Goal: Information Seeking & Learning: Learn about a topic

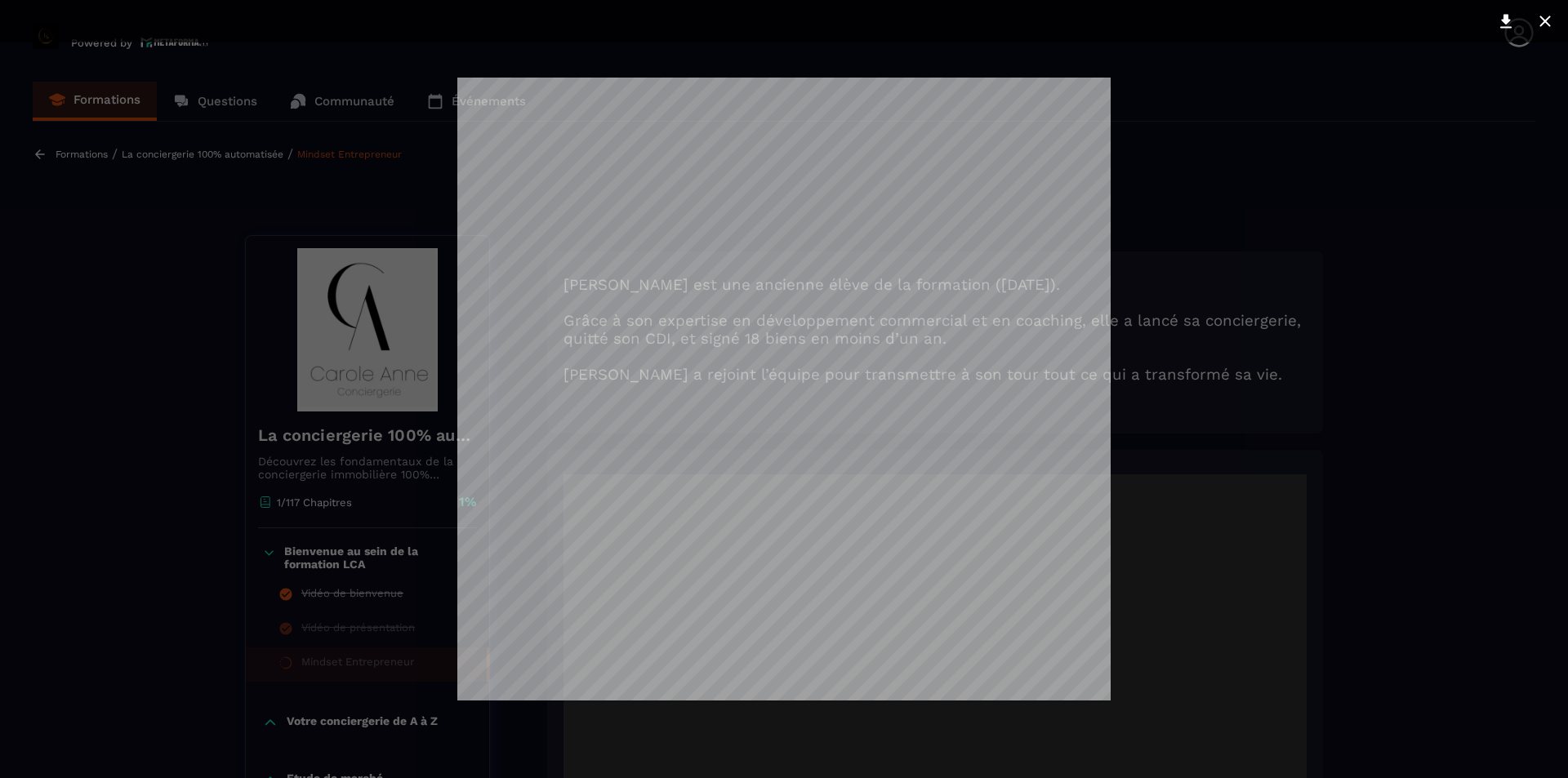
click at [1532, 132] on div at bounding box center [784, 389] width 1568 height 778
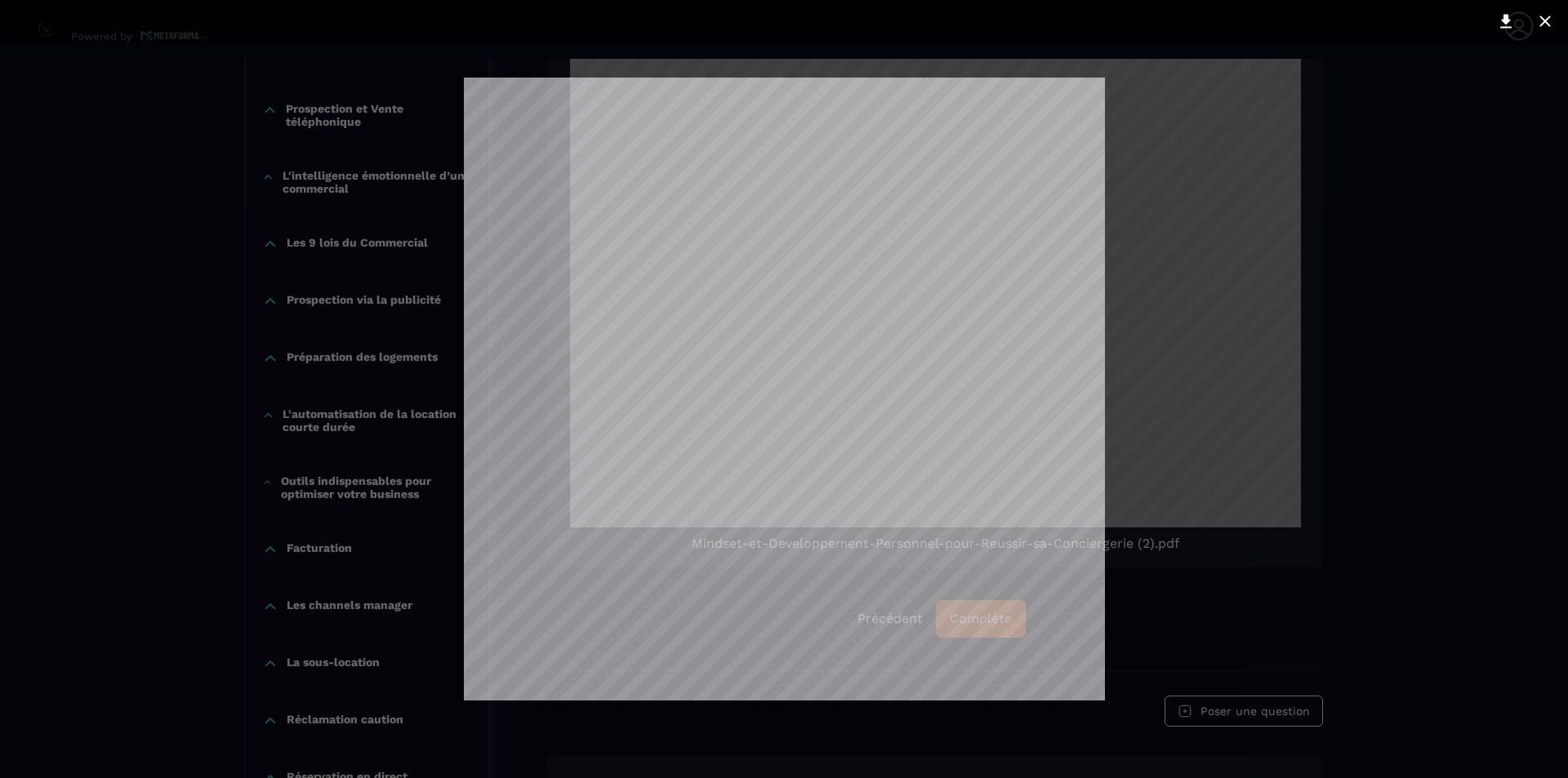
scroll to position [463, 0]
click at [1132, 585] on div at bounding box center [784, 389] width 1568 height 778
click at [1345, 575] on div at bounding box center [784, 389] width 1568 height 778
click at [1549, 12] on icon at bounding box center [1545, 20] width 20 height 20
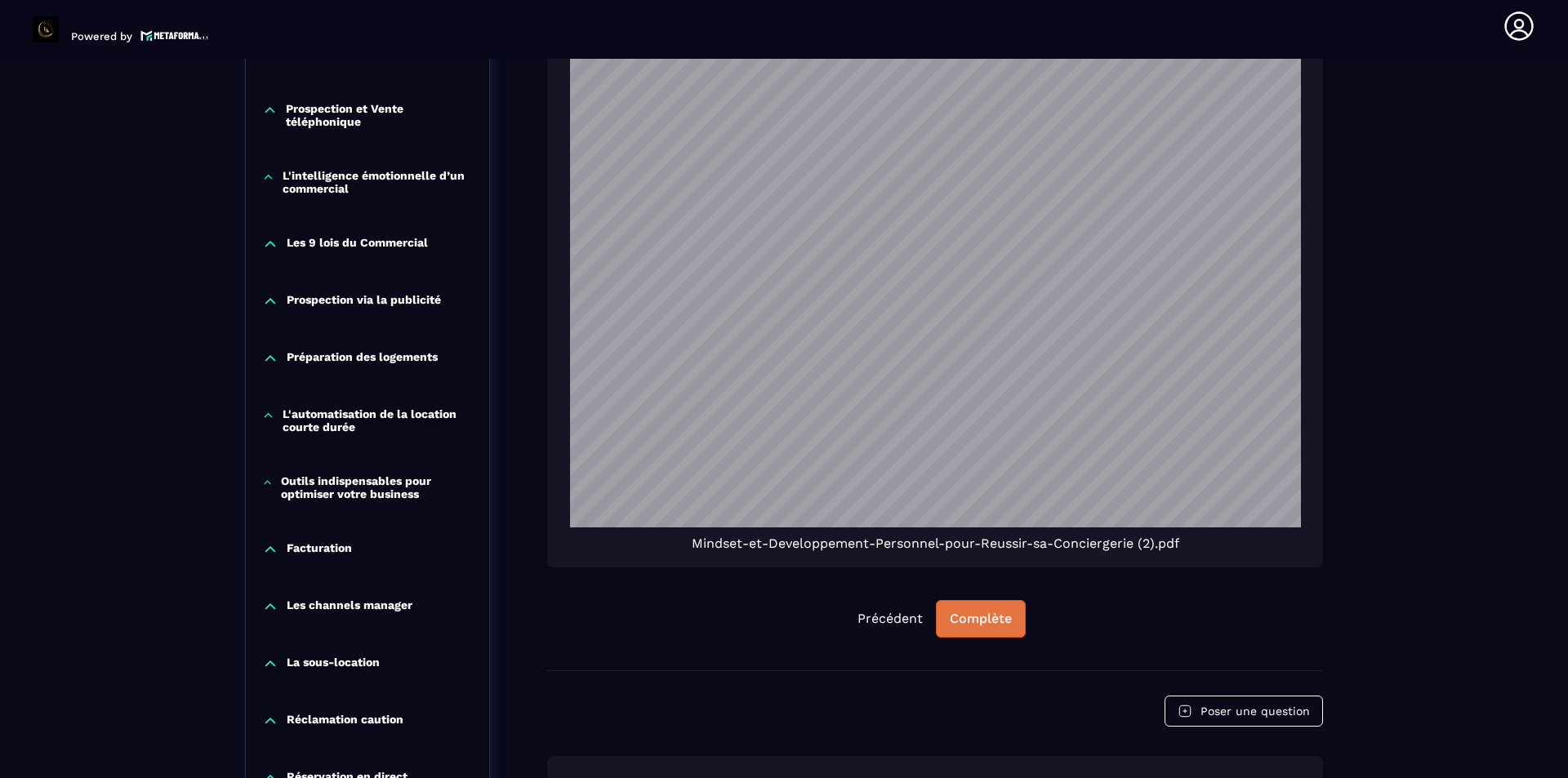
click at [997, 620] on div "Complète" at bounding box center [980, 618] width 62 height 16
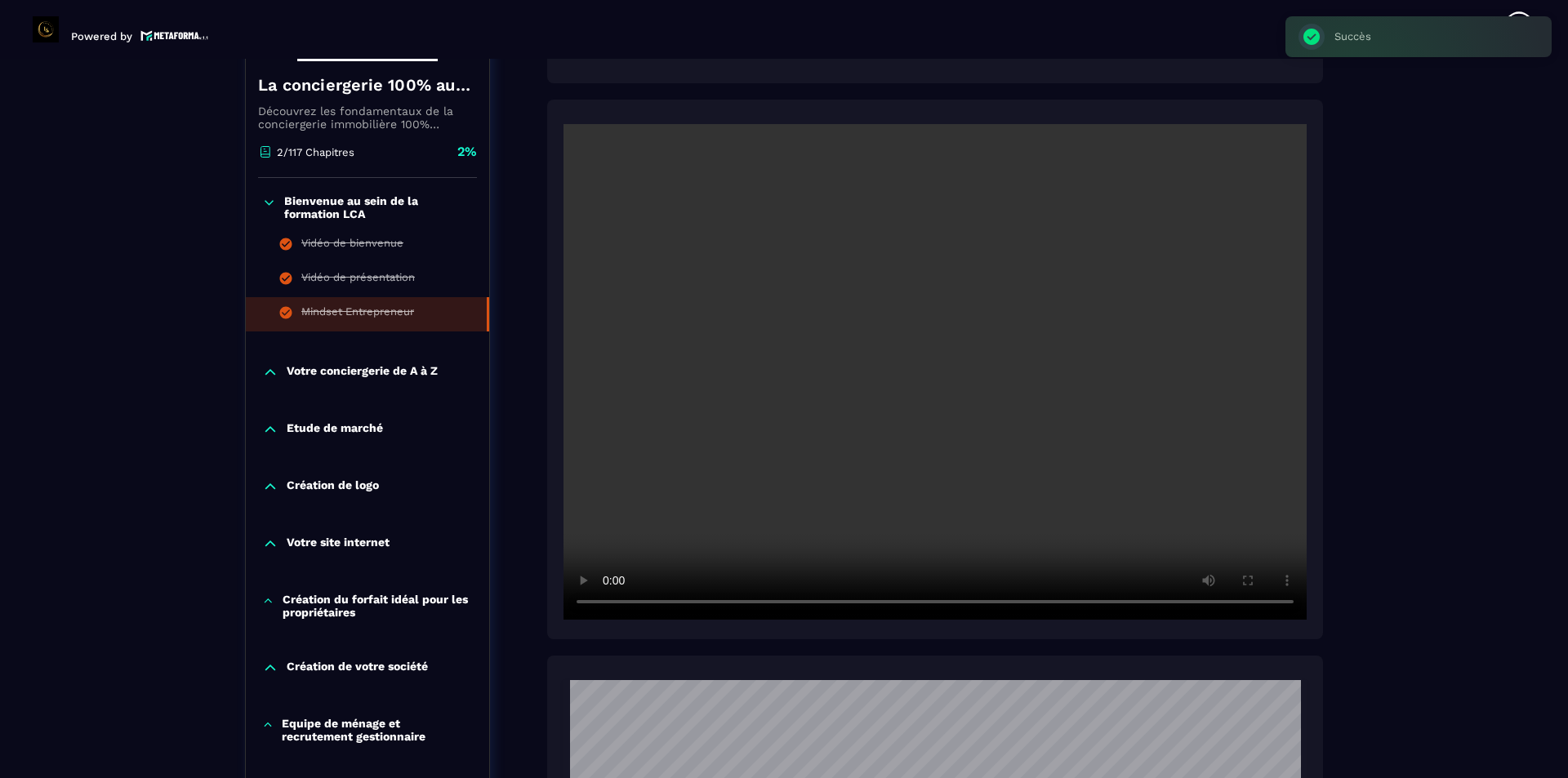
scroll to position [333, 0]
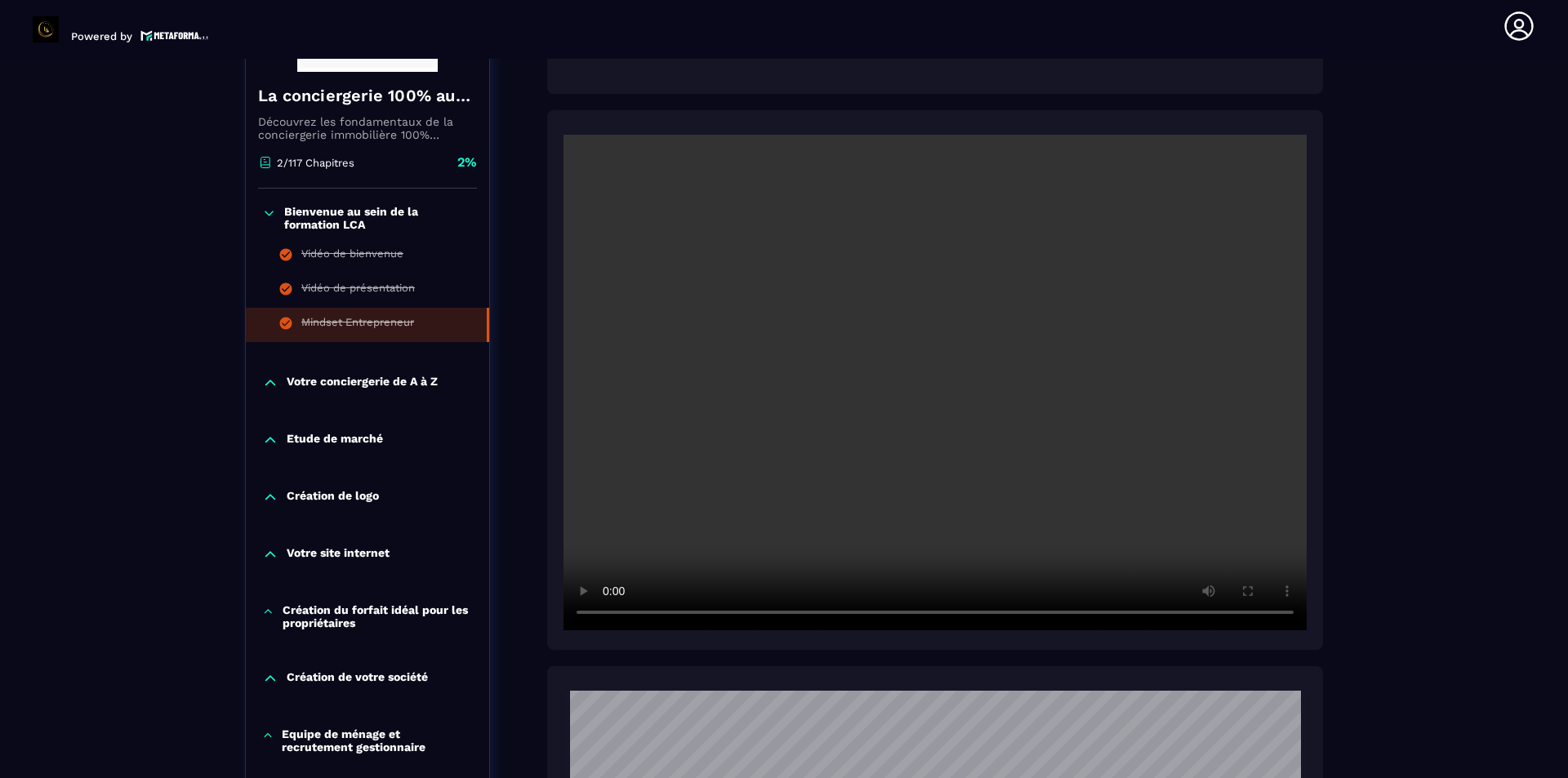
click at [313, 391] on p "Votre conciergerie de A à Z" at bounding box center [363, 382] width 151 height 16
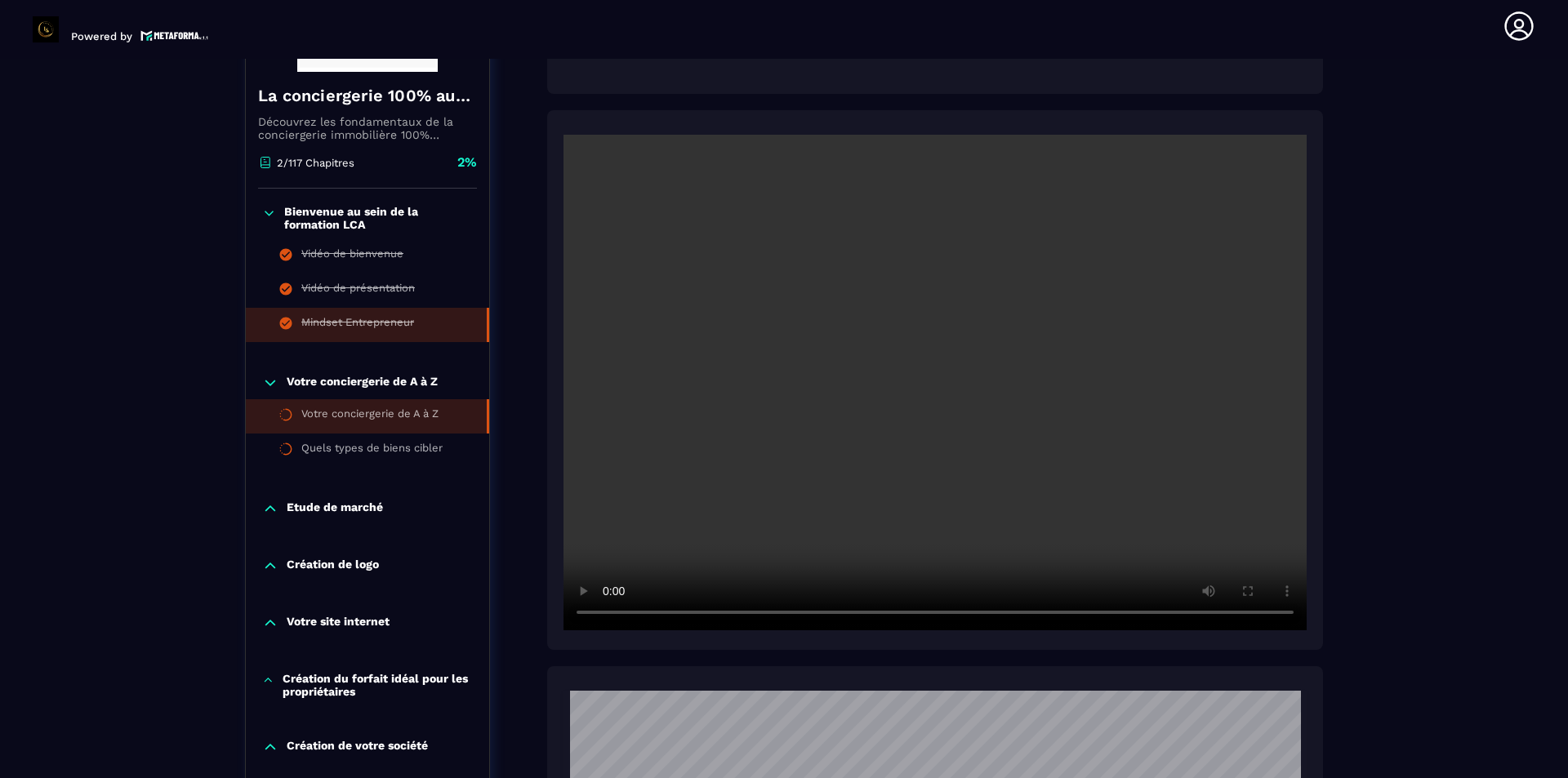
click at [335, 421] on div "Votre conciergerie de A à Z" at bounding box center [370, 416] width 138 height 18
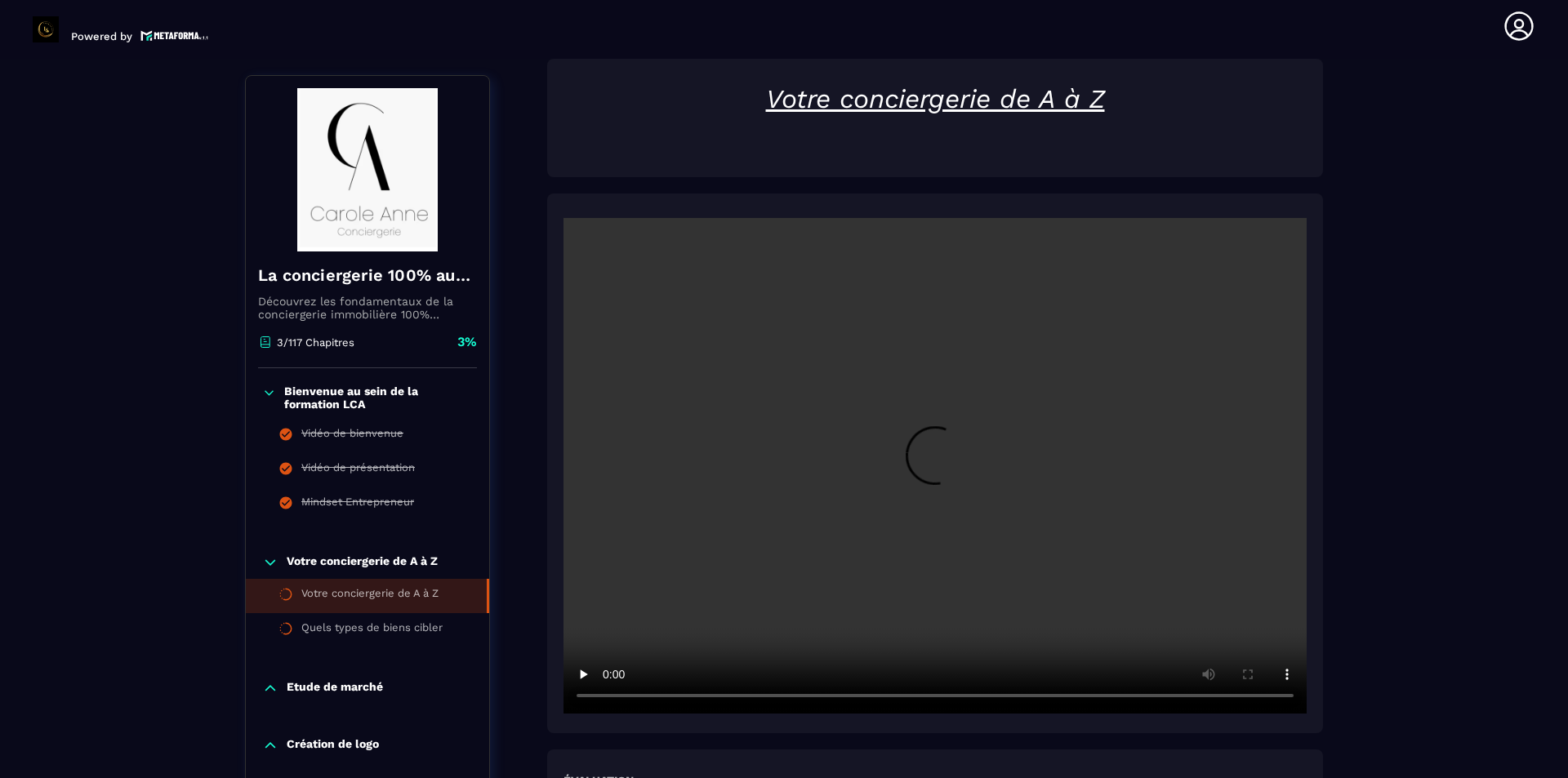
scroll to position [170, 0]
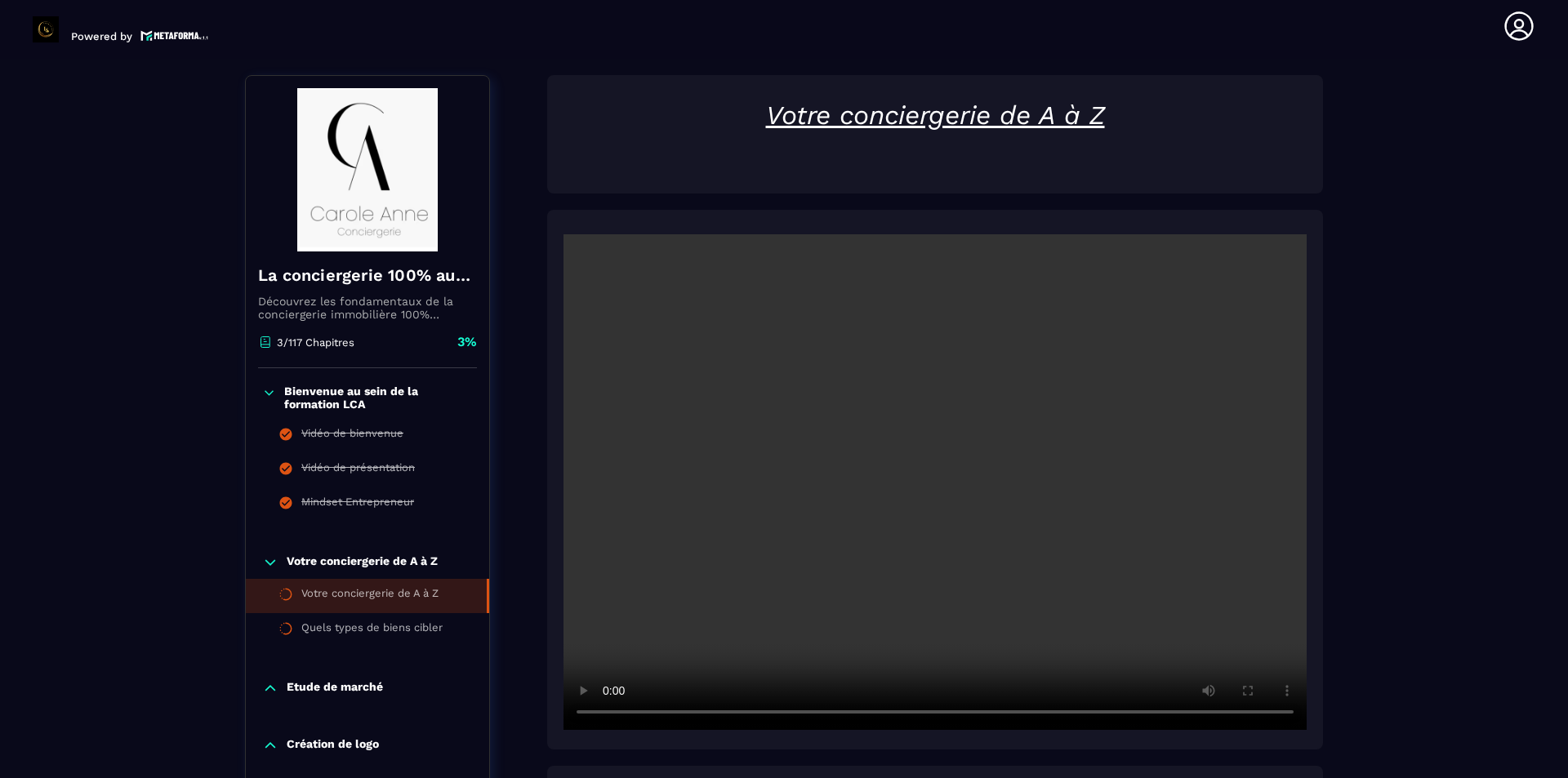
click at [1007, 565] on video at bounding box center [935, 482] width 743 height 496
click at [799, 711] on video at bounding box center [935, 482] width 743 height 496
click at [819, 617] on video at bounding box center [935, 482] width 743 height 496
click at [862, 520] on video at bounding box center [935, 482] width 743 height 496
click at [843, 492] on video at bounding box center [935, 482] width 743 height 496
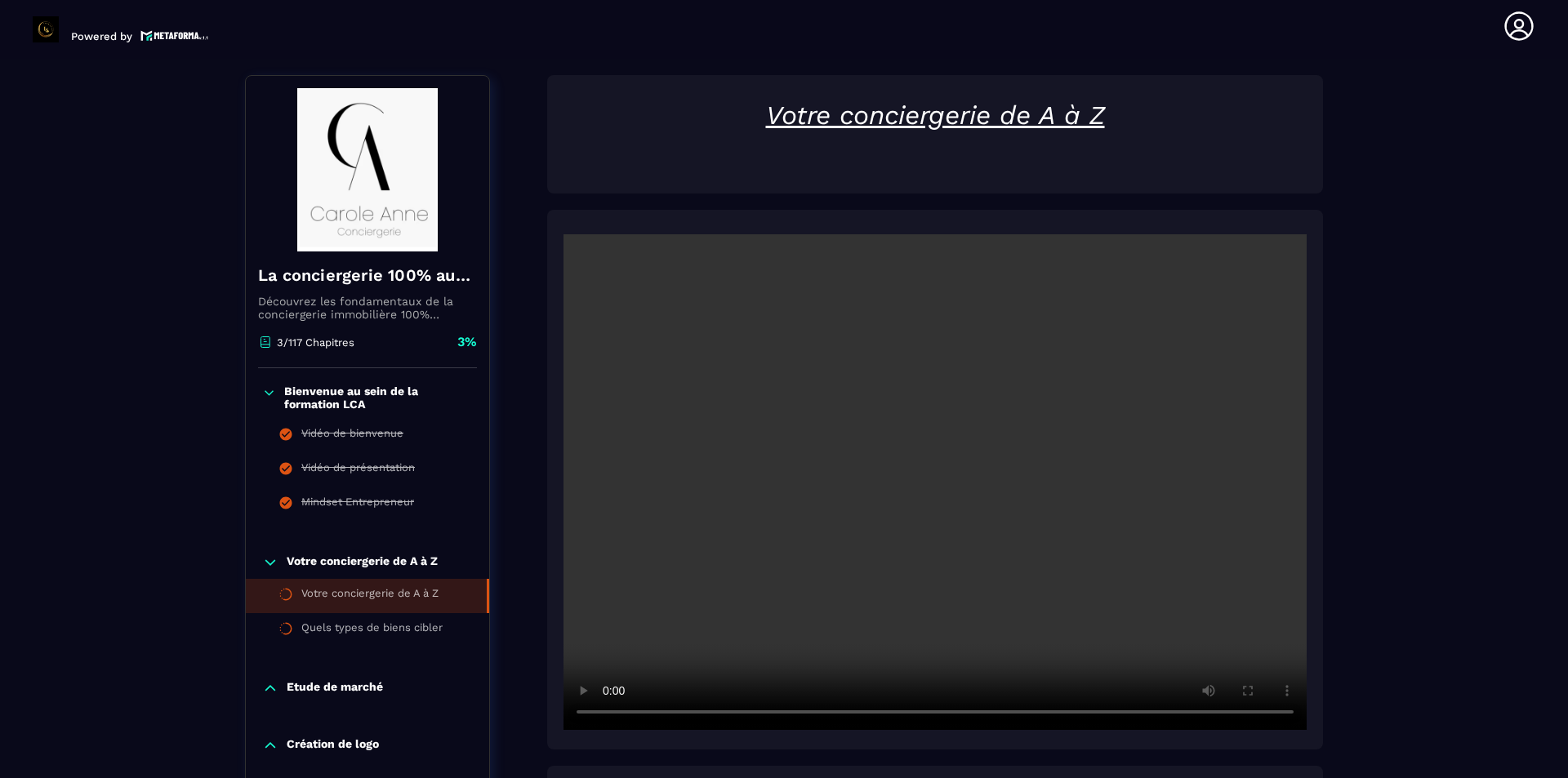
click at [966, 575] on video at bounding box center [935, 482] width 743 height 496
click at [1203, 555] on video at bounding box center [935, 482] width 743 height 496
click at [1033, 494] on video at bounding box center [935, 482] width 743 height 496
click at [1128, 550] on video at bounding box center [935, 482] width 743 height 496
click at [1041, 517] on video at bounding box center [935, 482] width 743 height 496
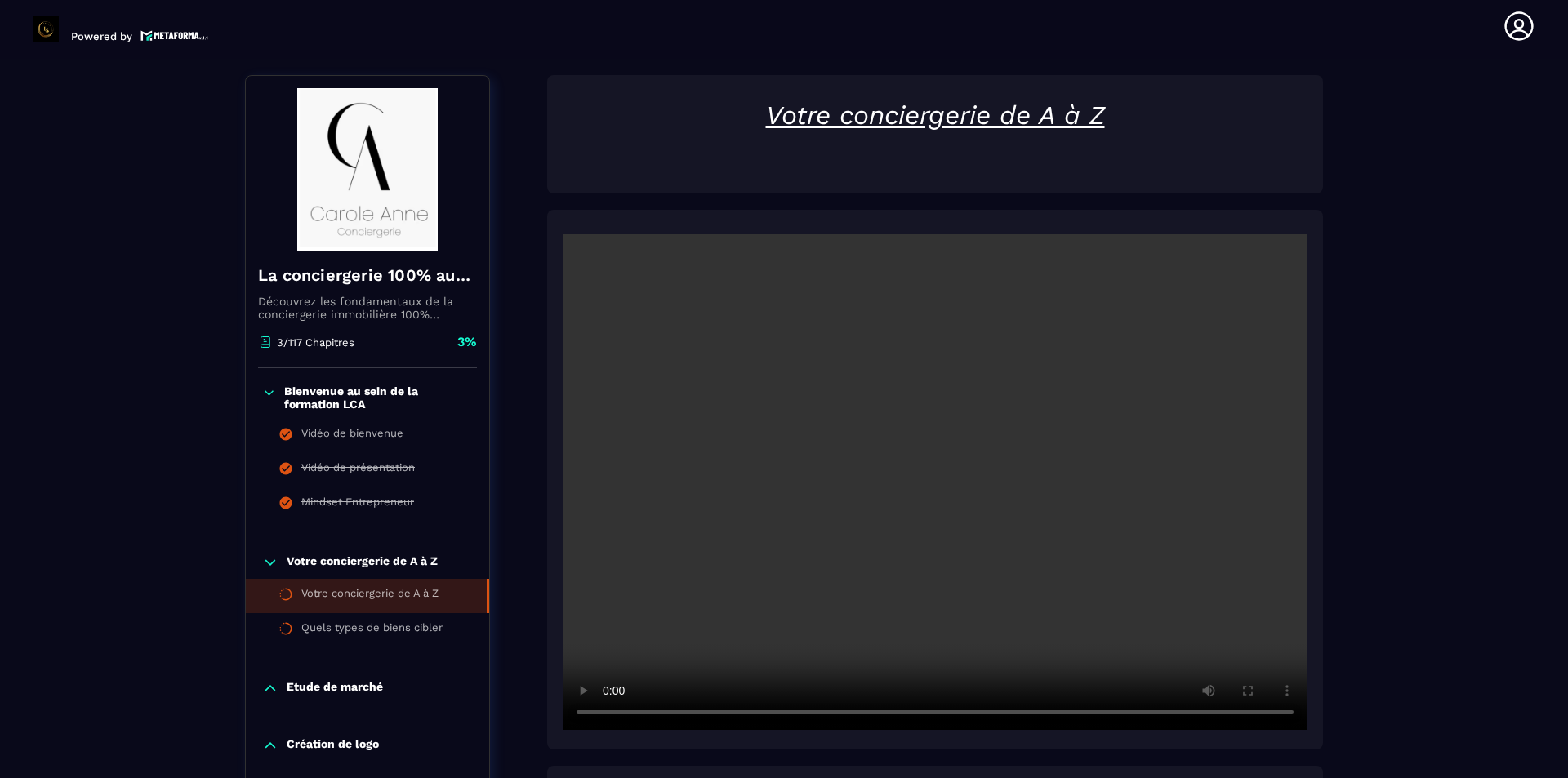
click at [1040, 523] on video at bounding box center [935, 482] width 743 height 496
click at [1147, 429] on video at bounding box center [935, 482] width 743 height 496
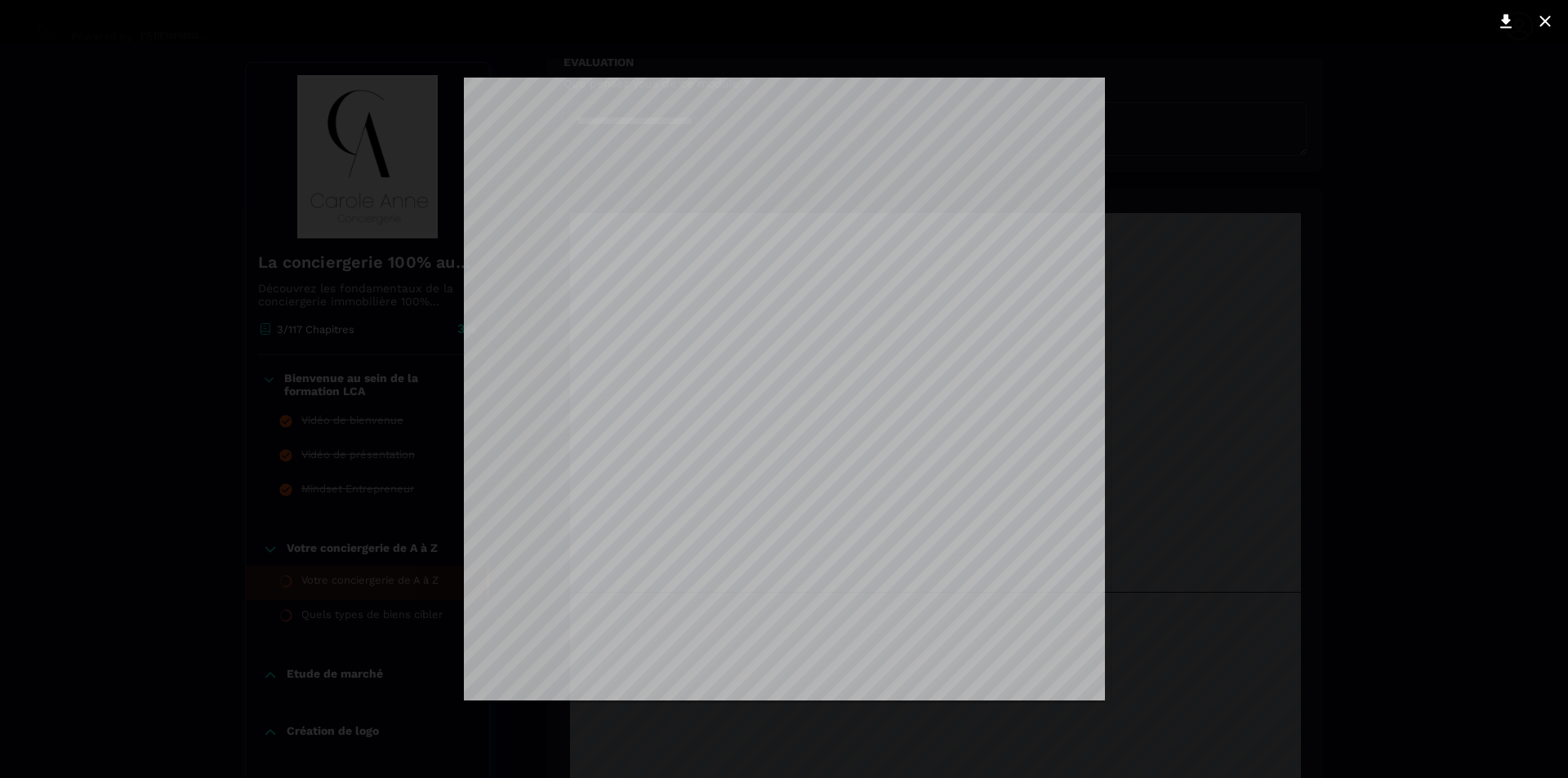
scroll to position [1189, 0]
click at [1228, 453] on div at bounding box center [784, 389] width 1568 height 778
click at [1461, 517] on div at bounding box center [784, 389] width 1568 height 778
click at [1548, 19] on icon at bounding box center [1545, 20] width 11 height 11
click at [1250, 328] on div at bounding box center [784, 389] width 1568 height 778
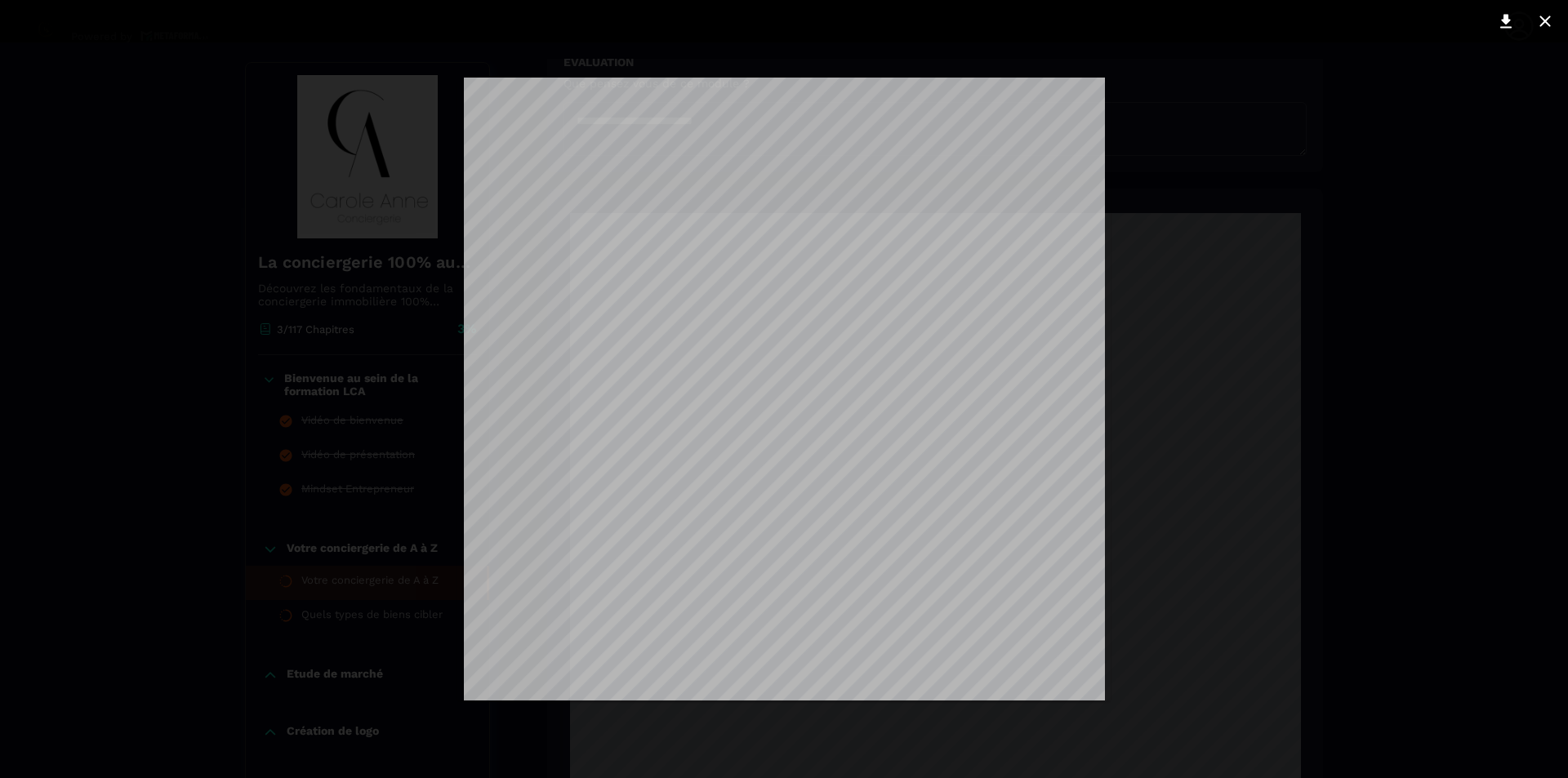
scroll to position [0, 0]
click at [1506, 21] on icon at bounding box center [1506, 21] width 11 height 14
click at [1306, 313] on div at bounding box center [784, 389] width 1568 height 778
click at [1545, 14] on icon at bounding box center [1545, 20] width 20 height 20
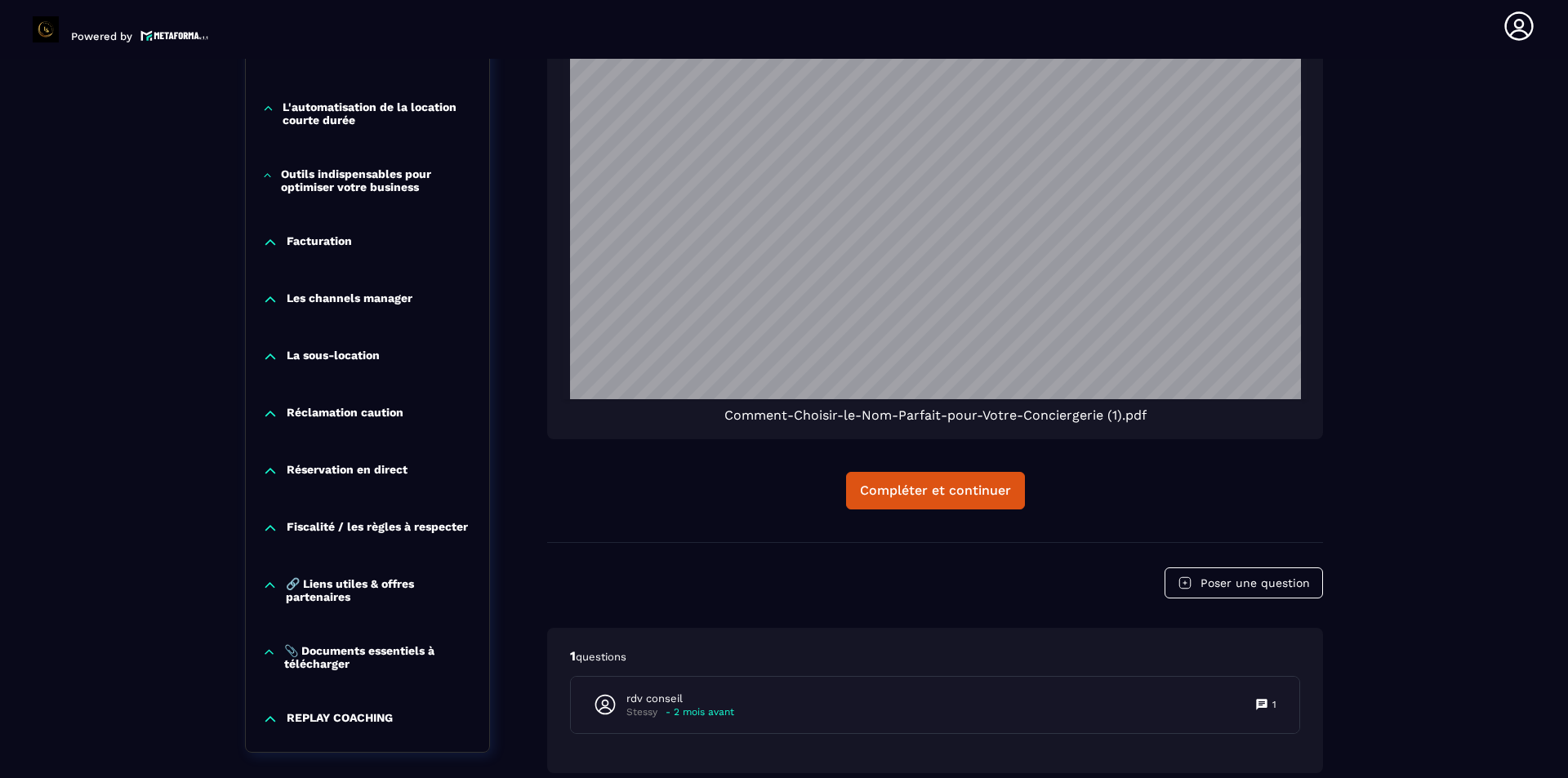
scroll to position [2341, 0]
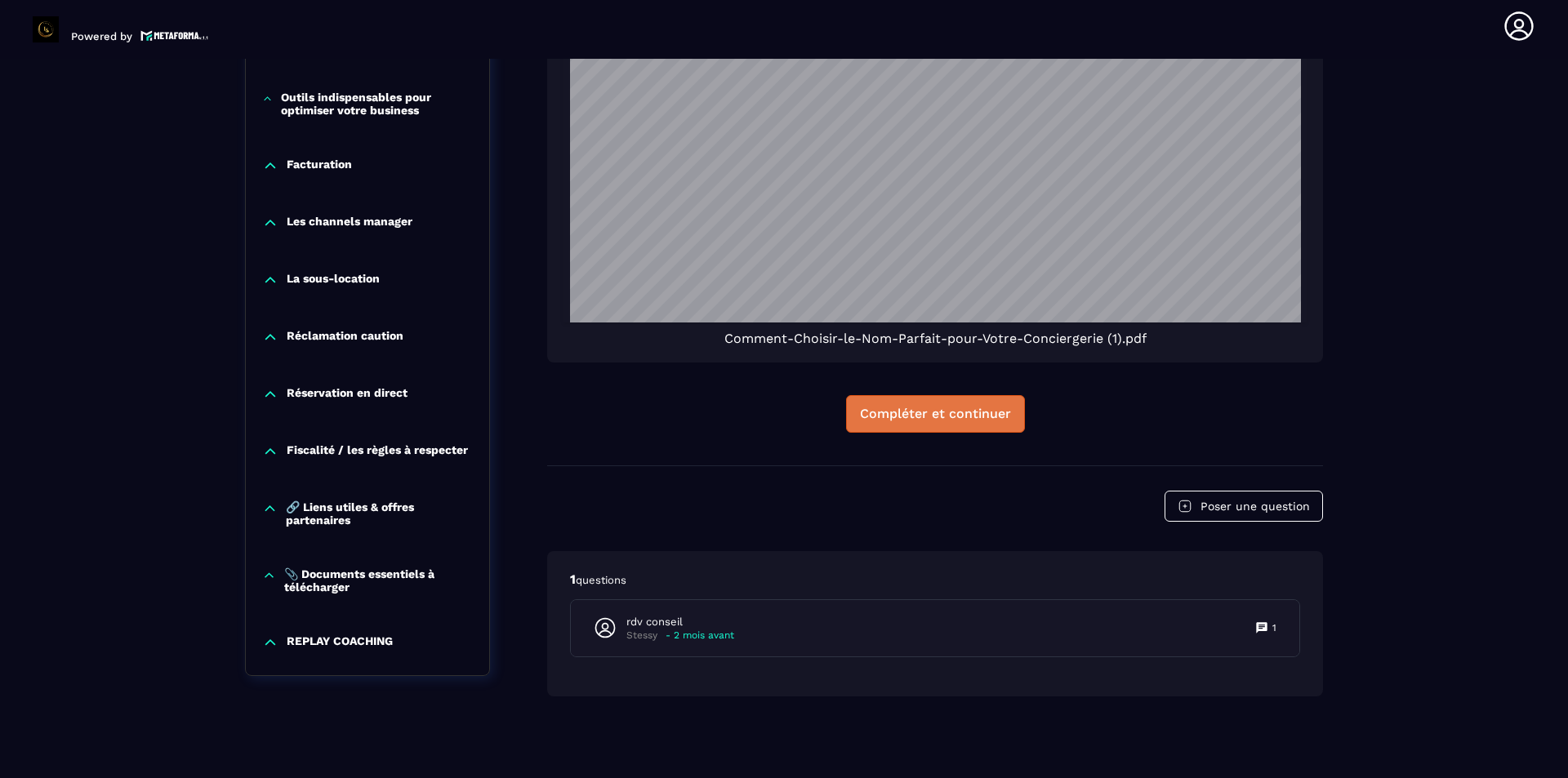
click at [1007, 413] on div "Compléter et continuer" at bounding box center [936, 414] width 151 height 16
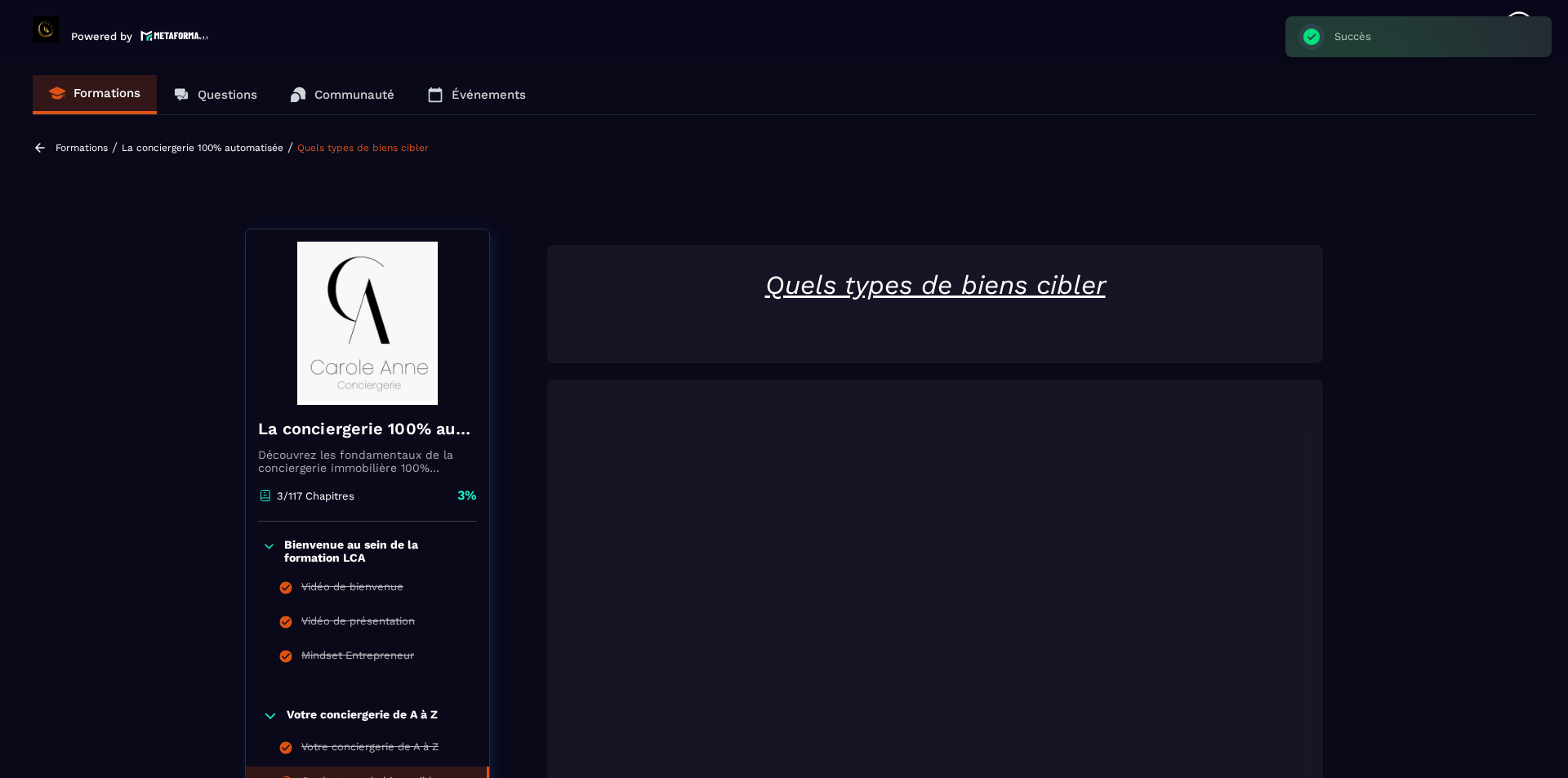
scroll to position [409, 0]
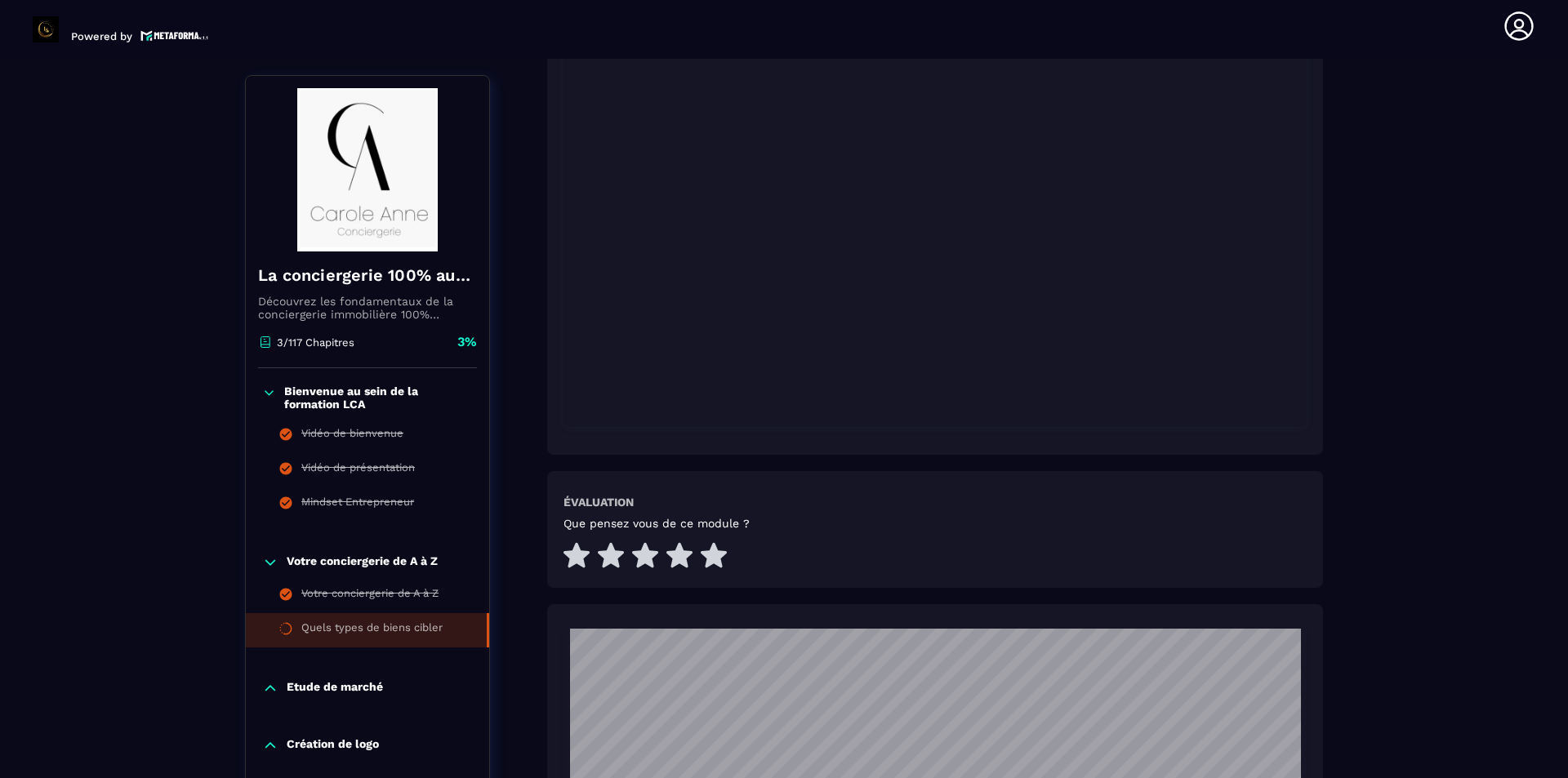
click at [1201, 471] on div at bounding box center [935, 530] width 776 height 117
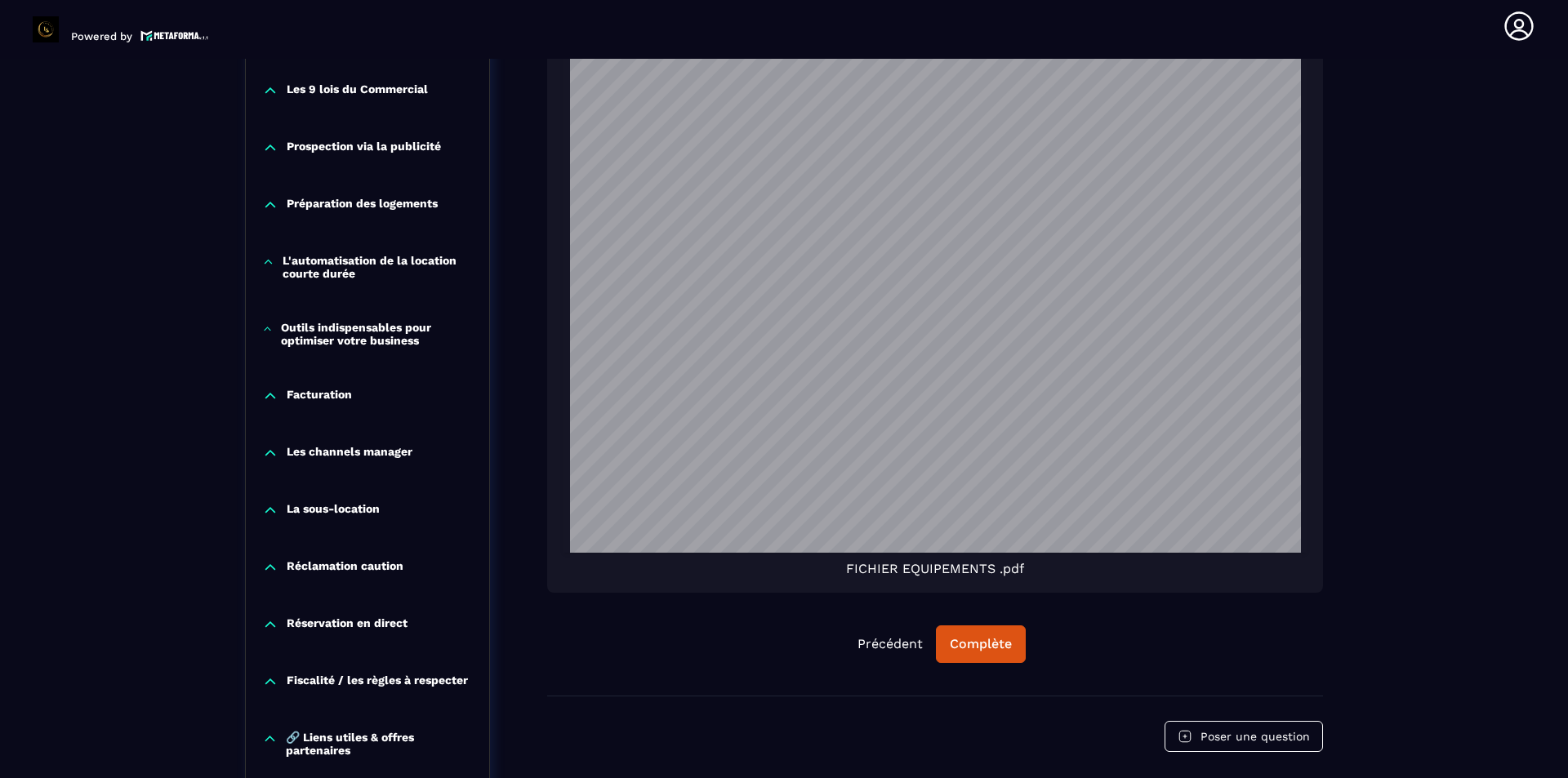
scroll to position [2042, 0]
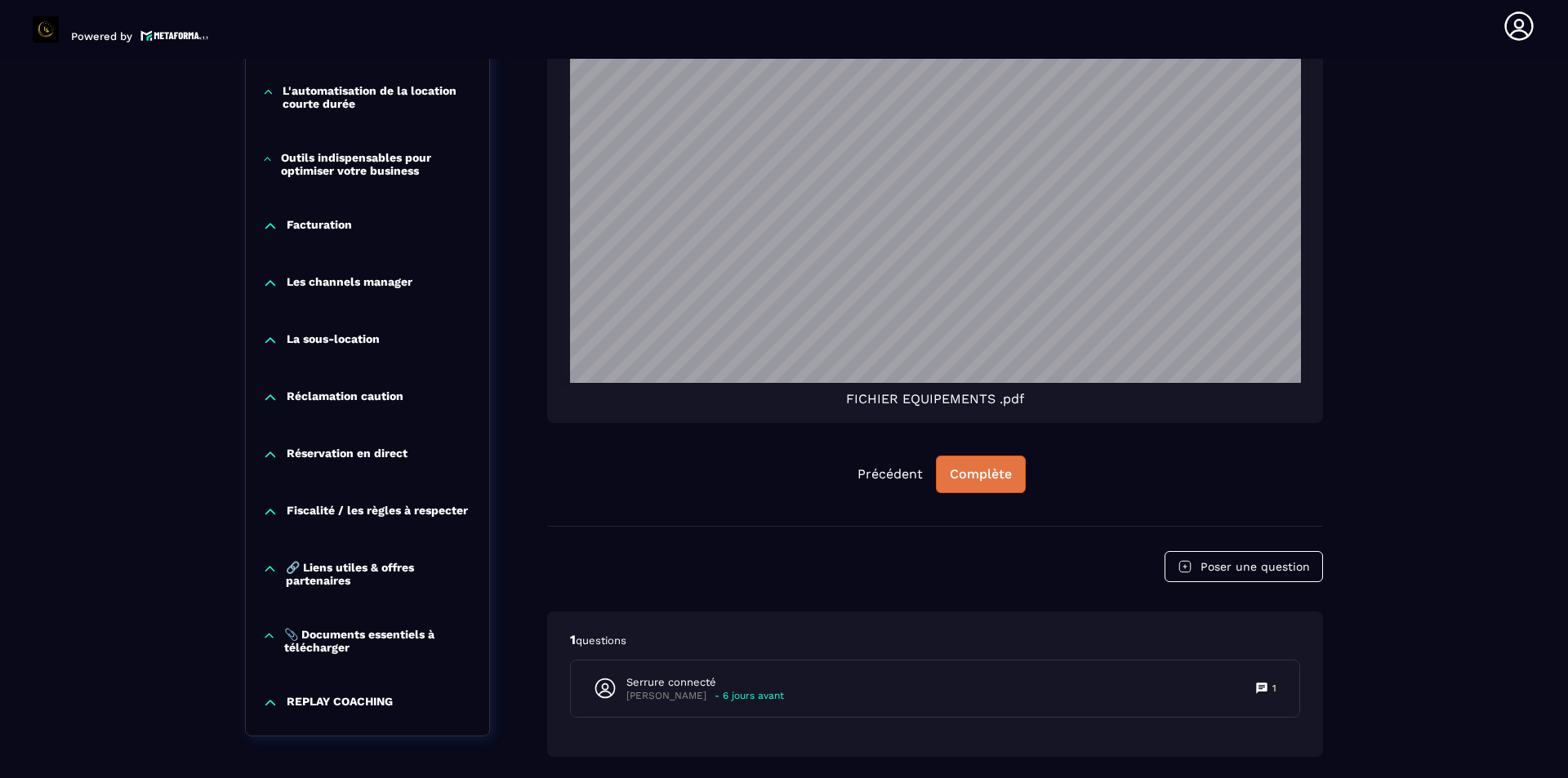
click at [1002, 482] on button "Complète" at bounding box center [981, 475] width 90 height 37
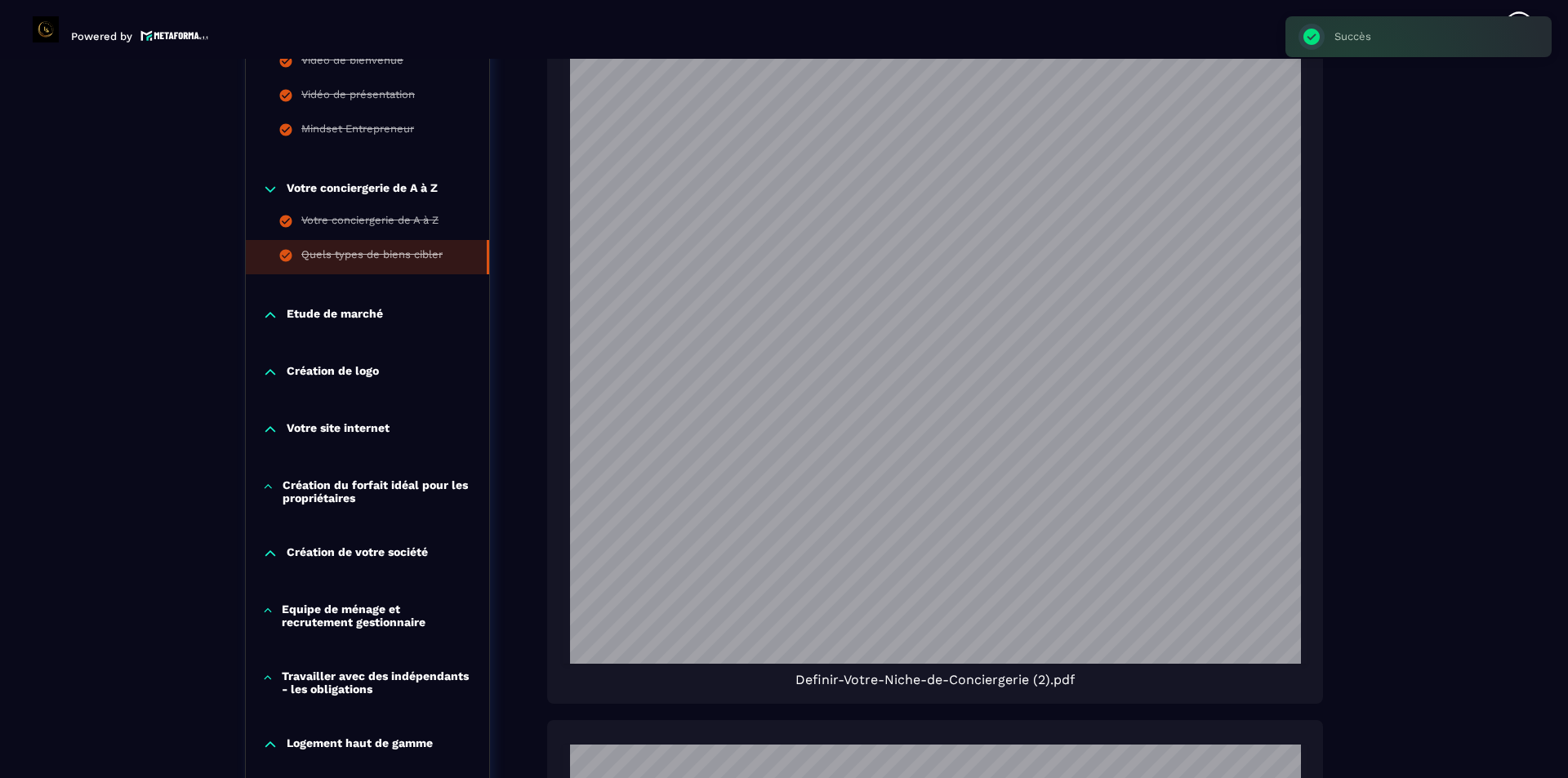
scroll to position [980, 0]
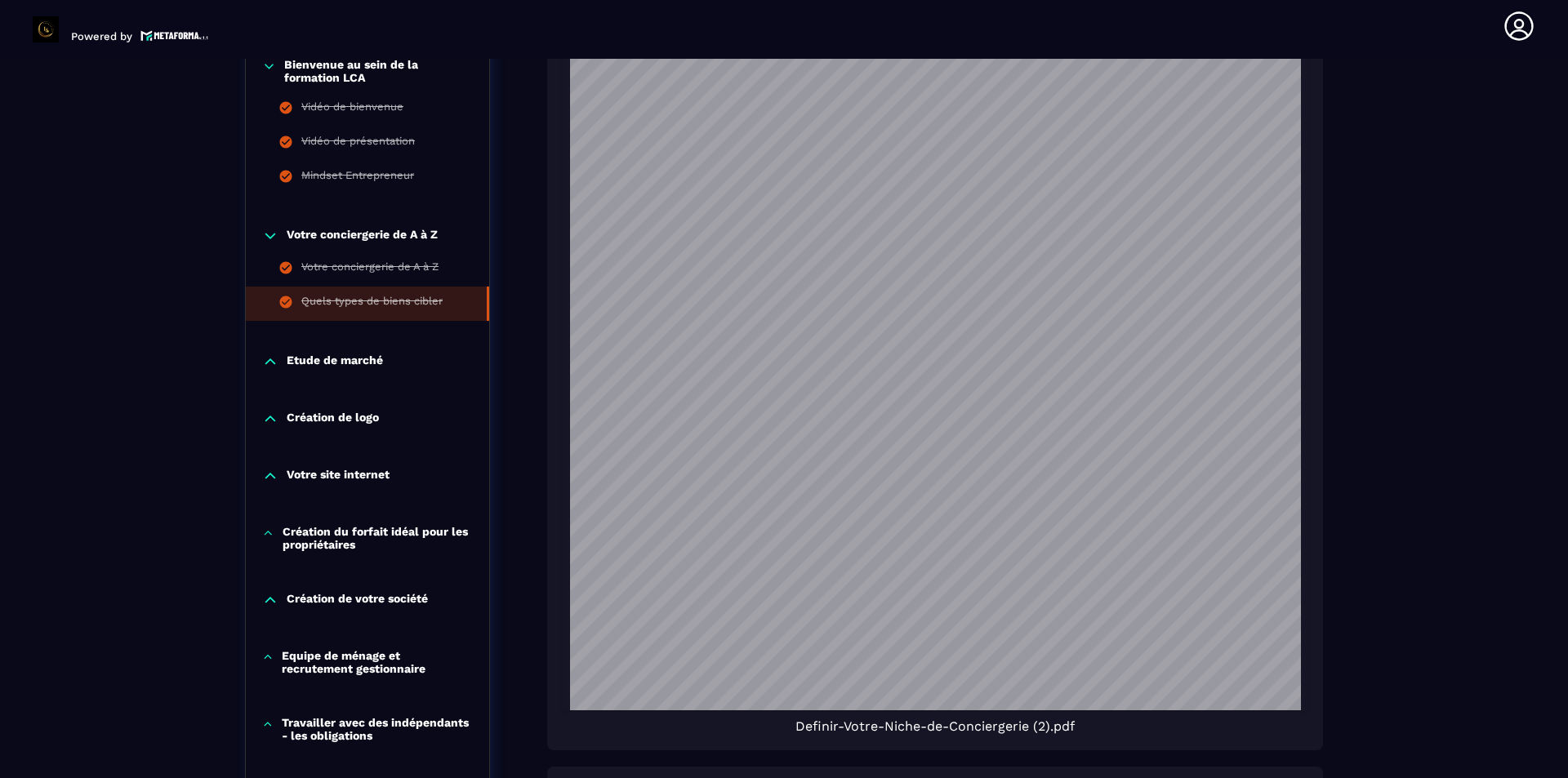
click at [310, 353] on p "Etude de marché" at bounding box center [335, 361] width 96 height 16
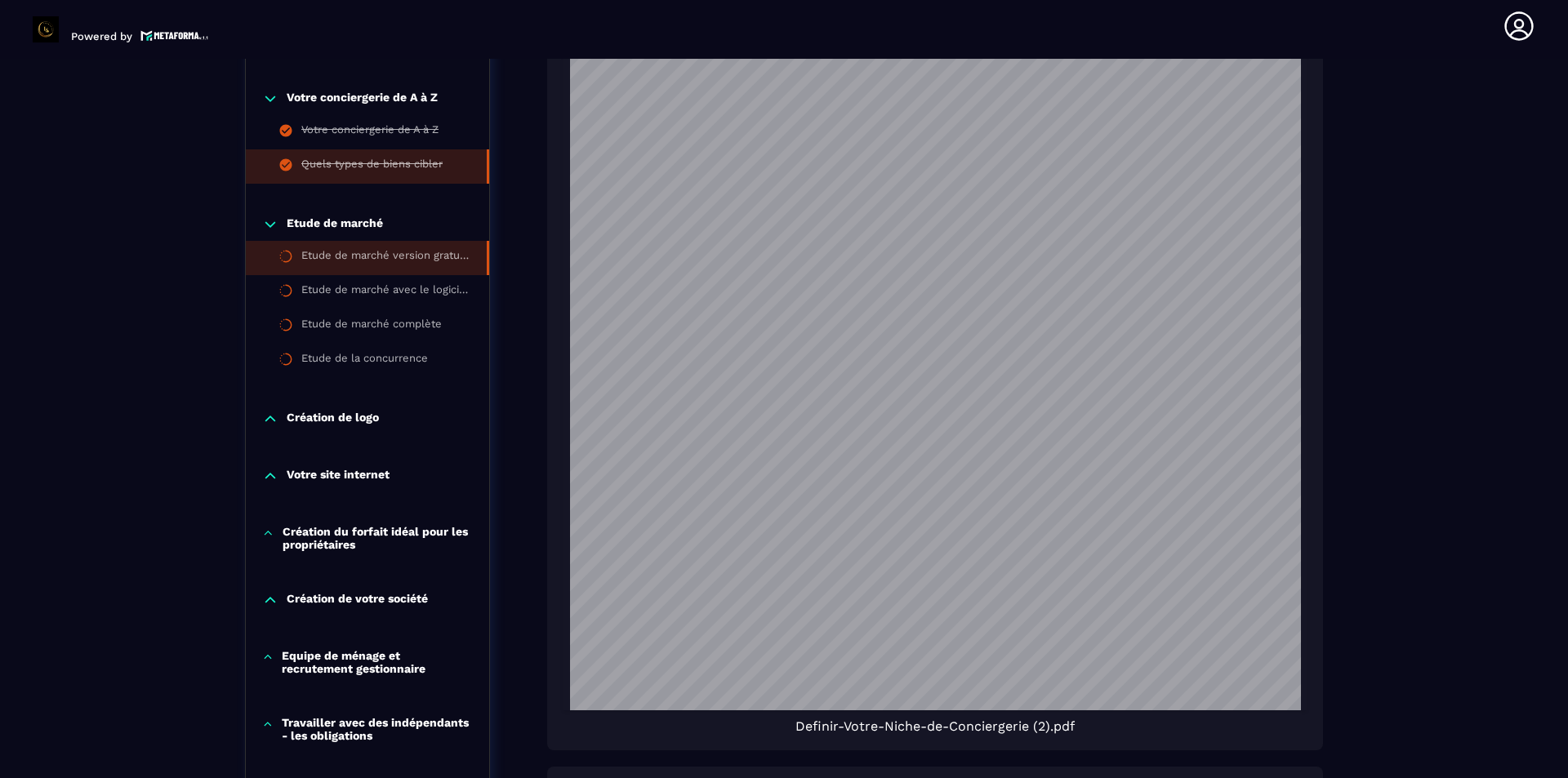
click at [442, 249] on div "Etude de marché version gratuite" at bounding box center [386, 257] width 169 height 18
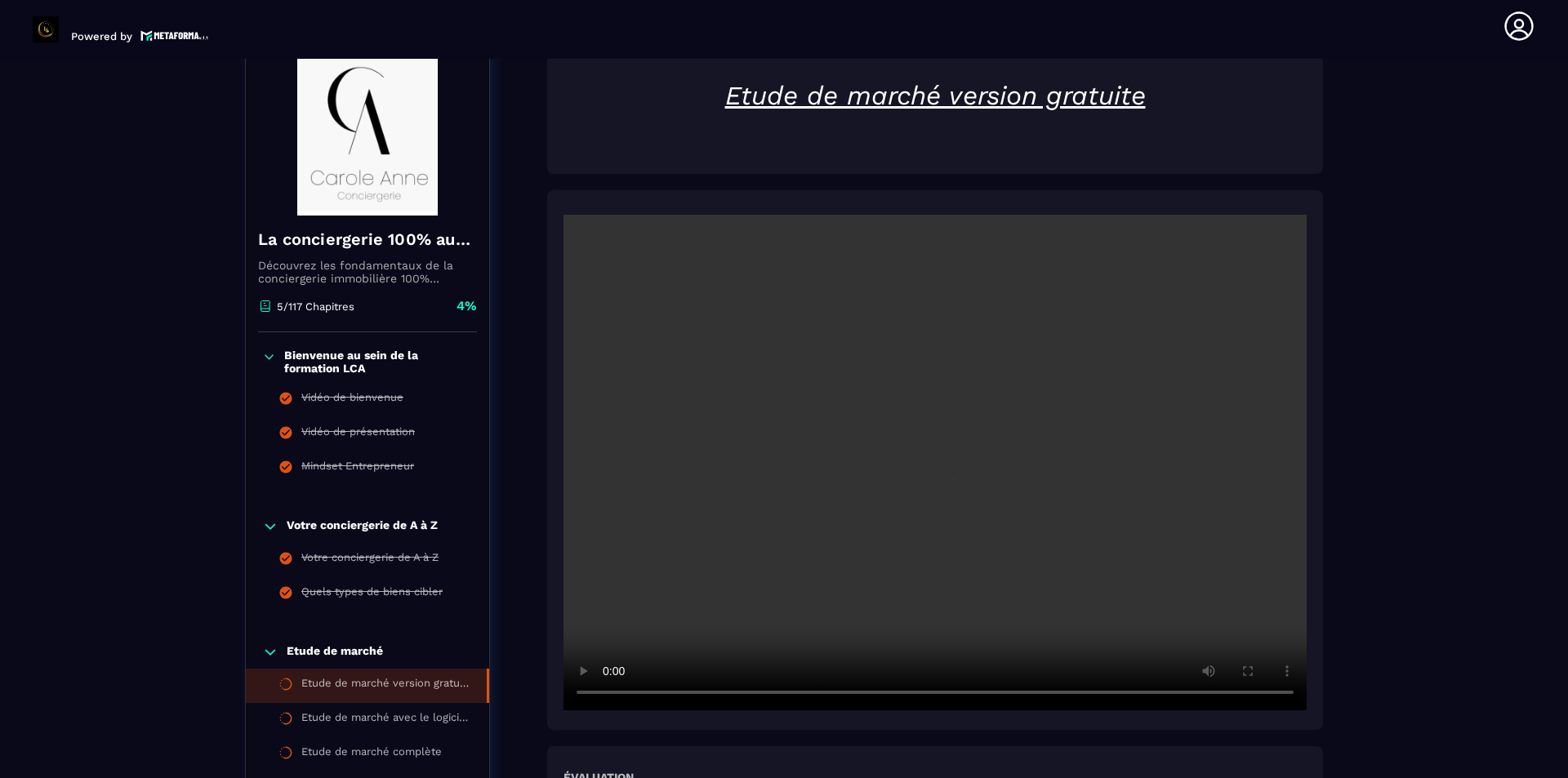
scroll to position [170, 0]
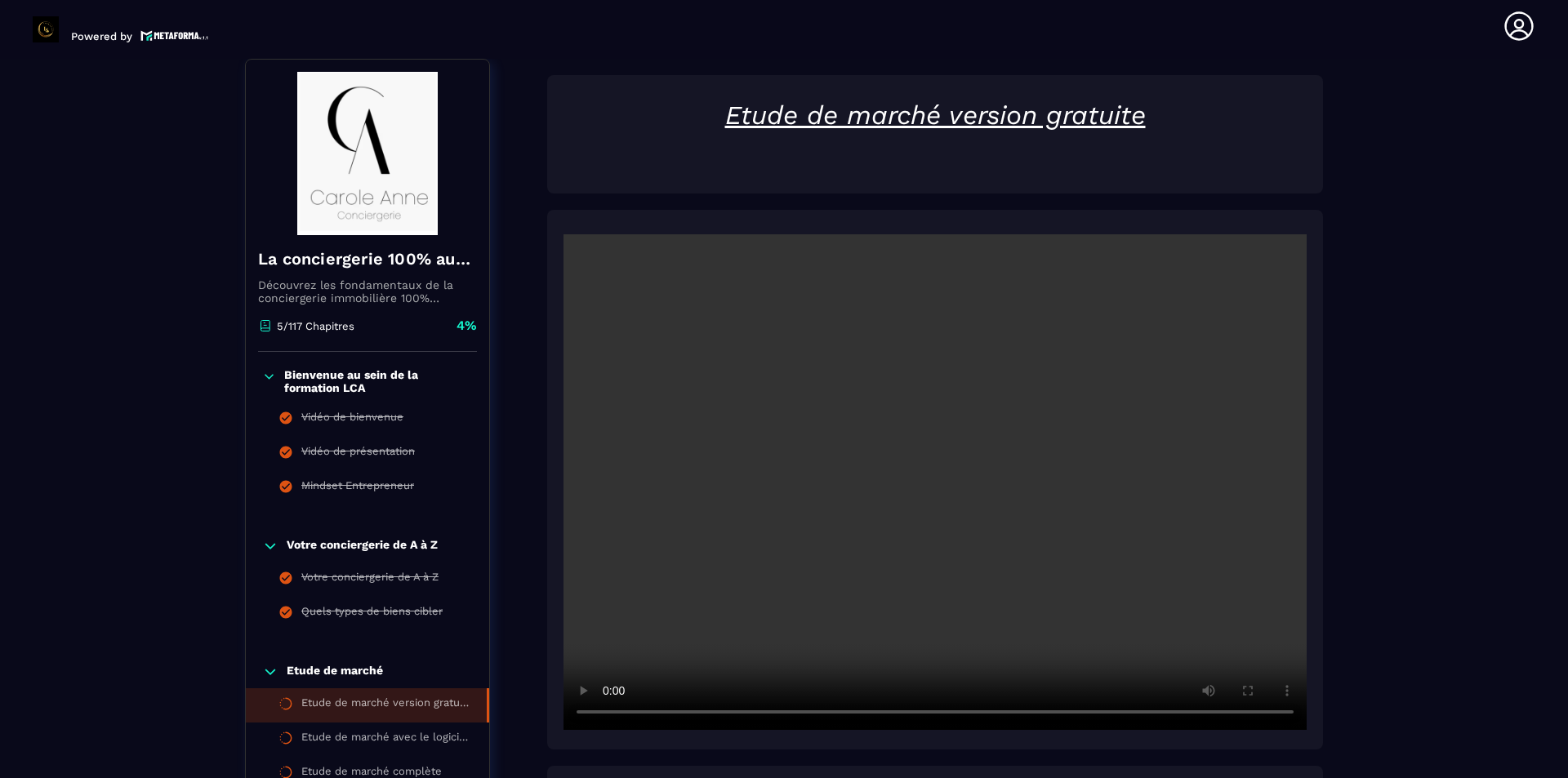
click at [938, 445] on video at bounding box center [935, 482] width 743 height 496
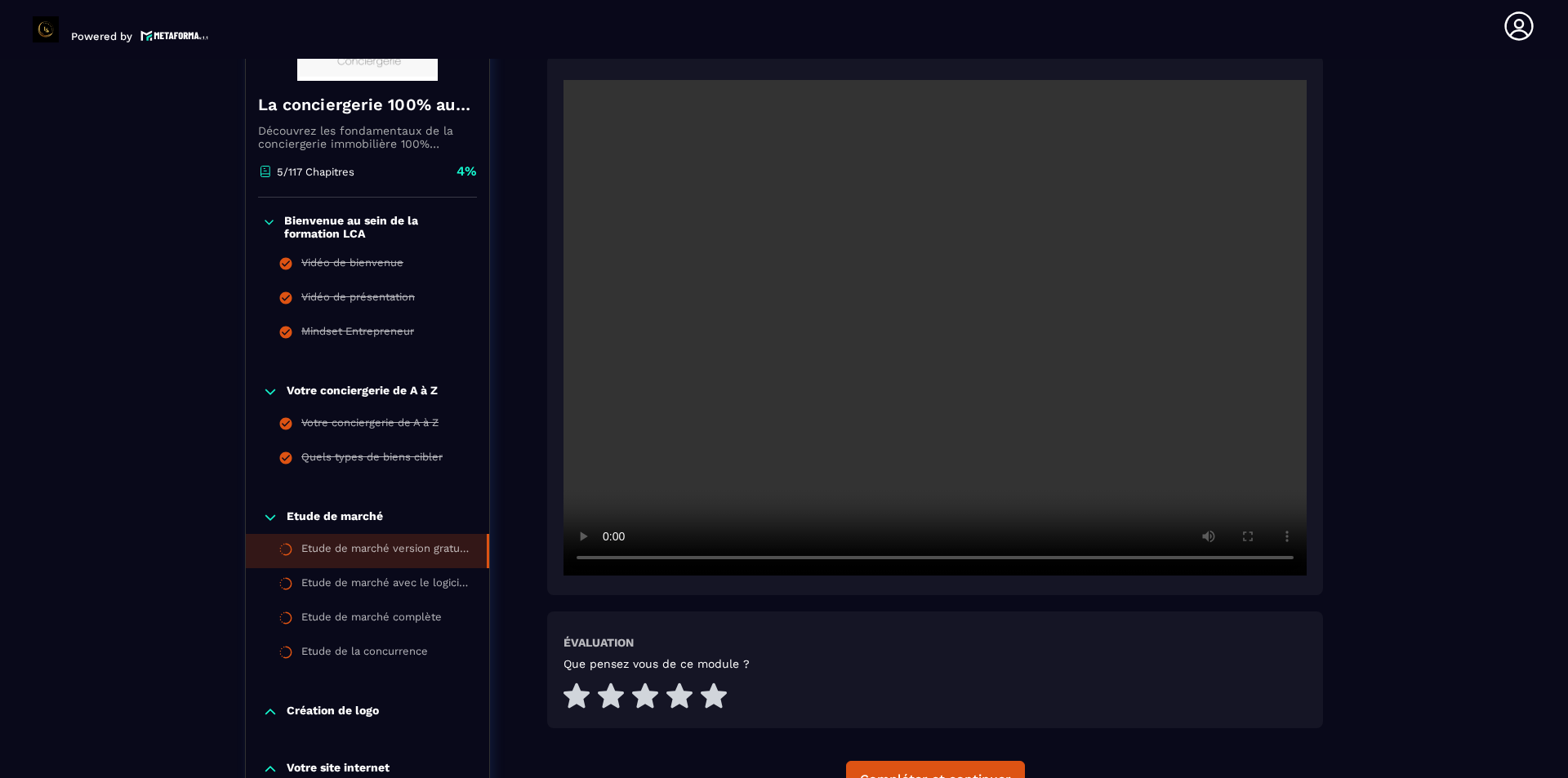
scroll to position [327, 0]
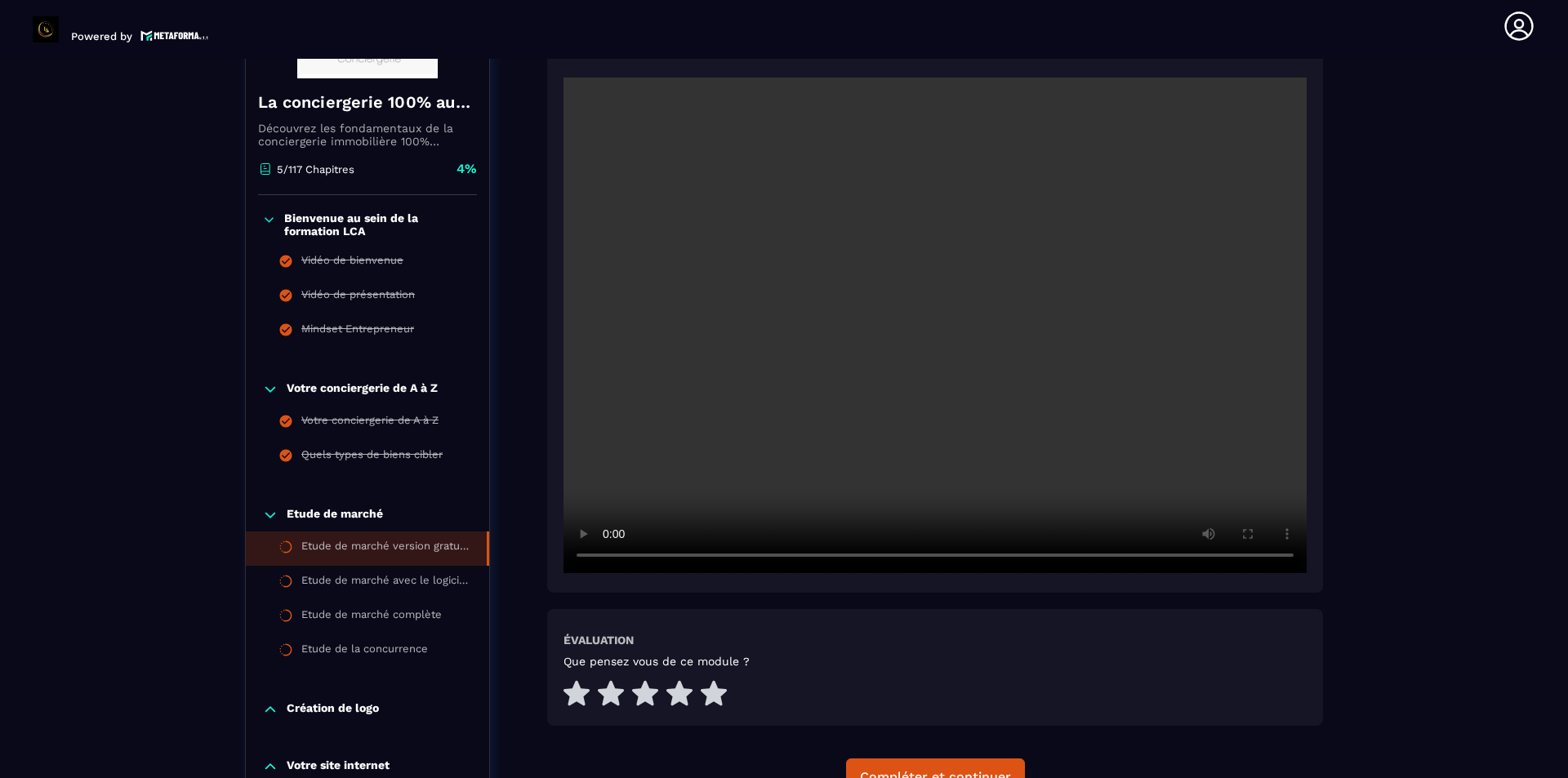
click at [1030, 342] on video at bounding box center [935, 325] width 743 height 496
click at [796, 364] on video at bounding box center [935, 325] width 743 height 496
click at [828, 388] on video at bounding box center [935, 325] width 743 height 496
